Goal: Information Seeking & Learning: Learn about a topic

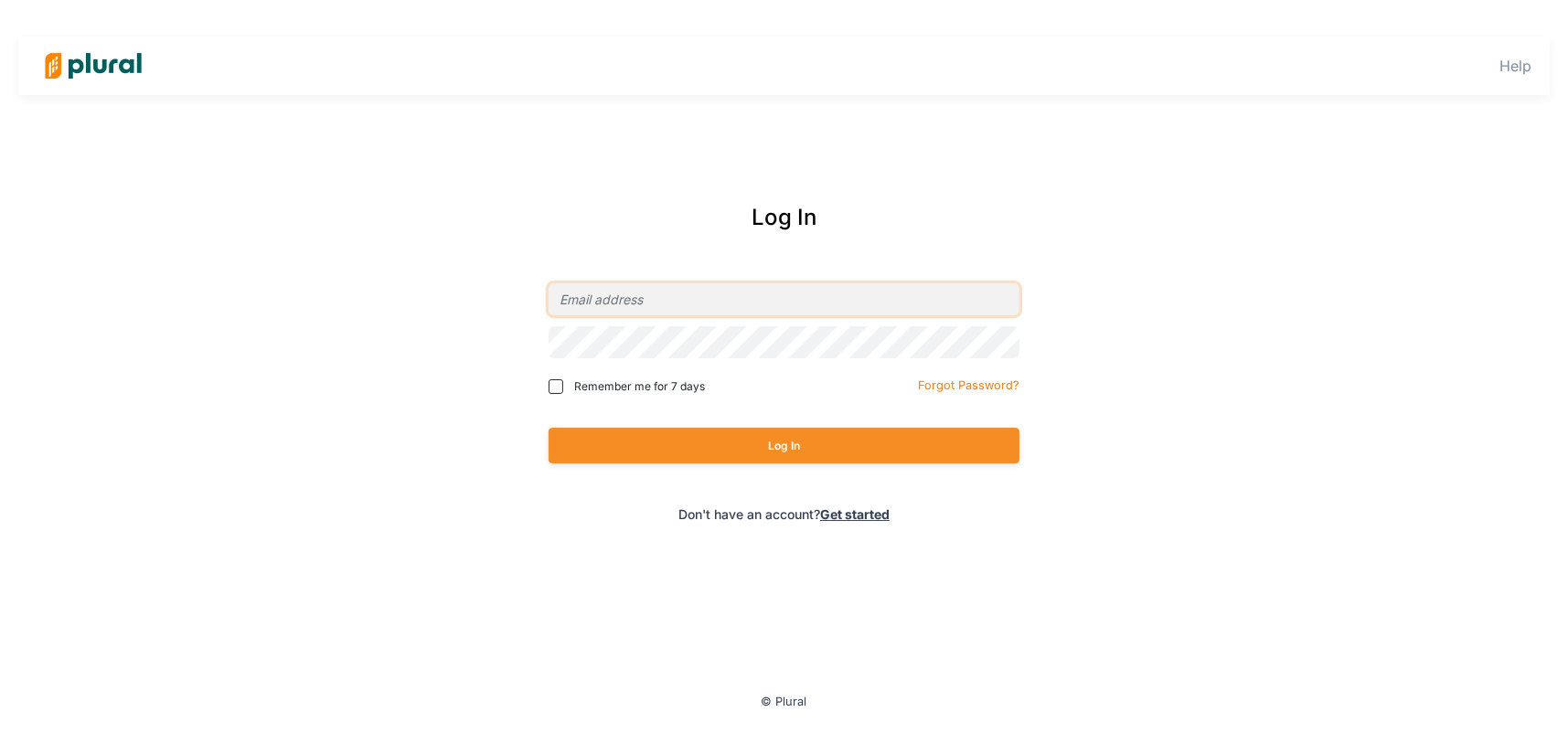
type input "[EMAIL_ADDRESS][DOMAIN_NAME]"
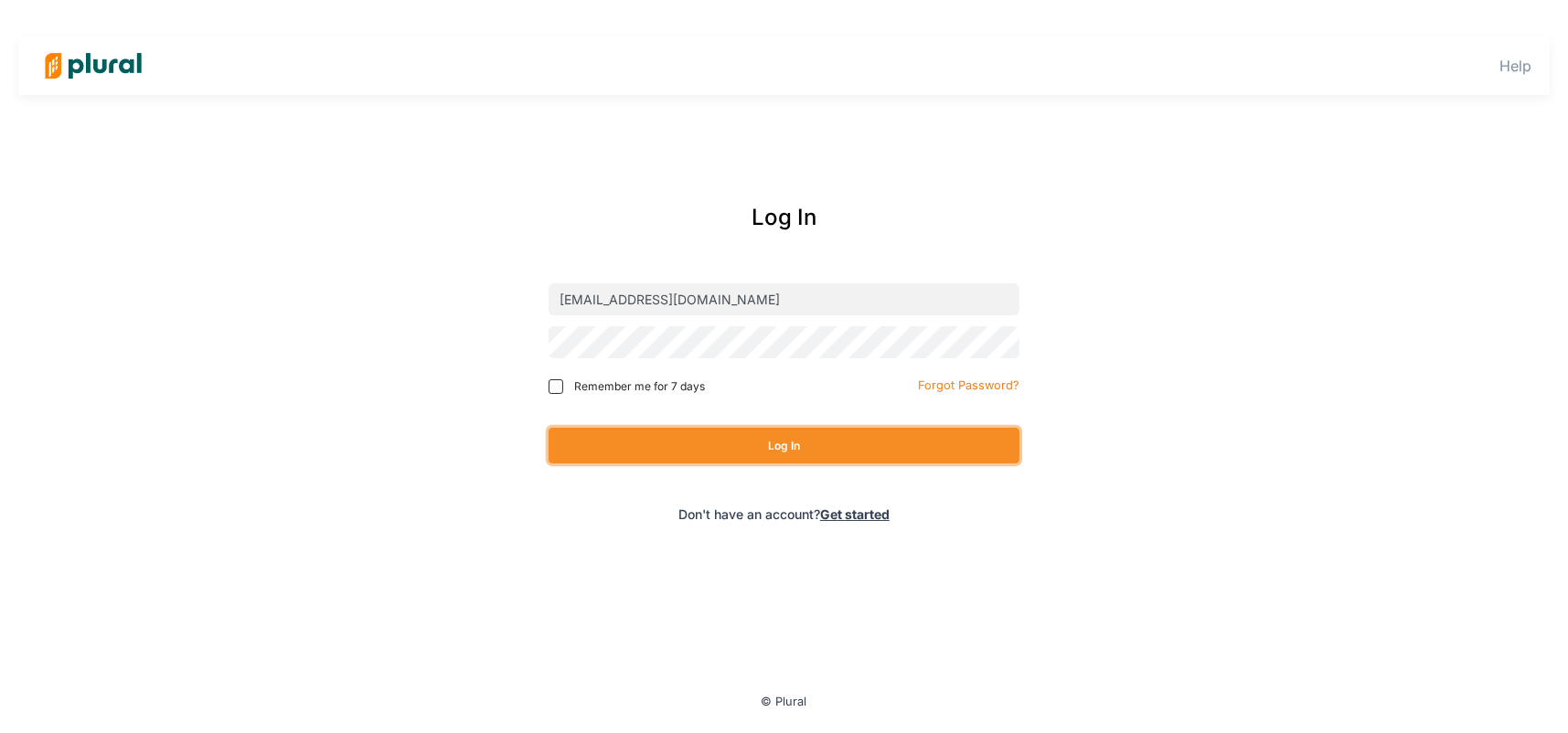
click at [718, 436] on button "Log In" at bounding box center [784, 446] width 471 height 36
